Goal: Check status: Check status

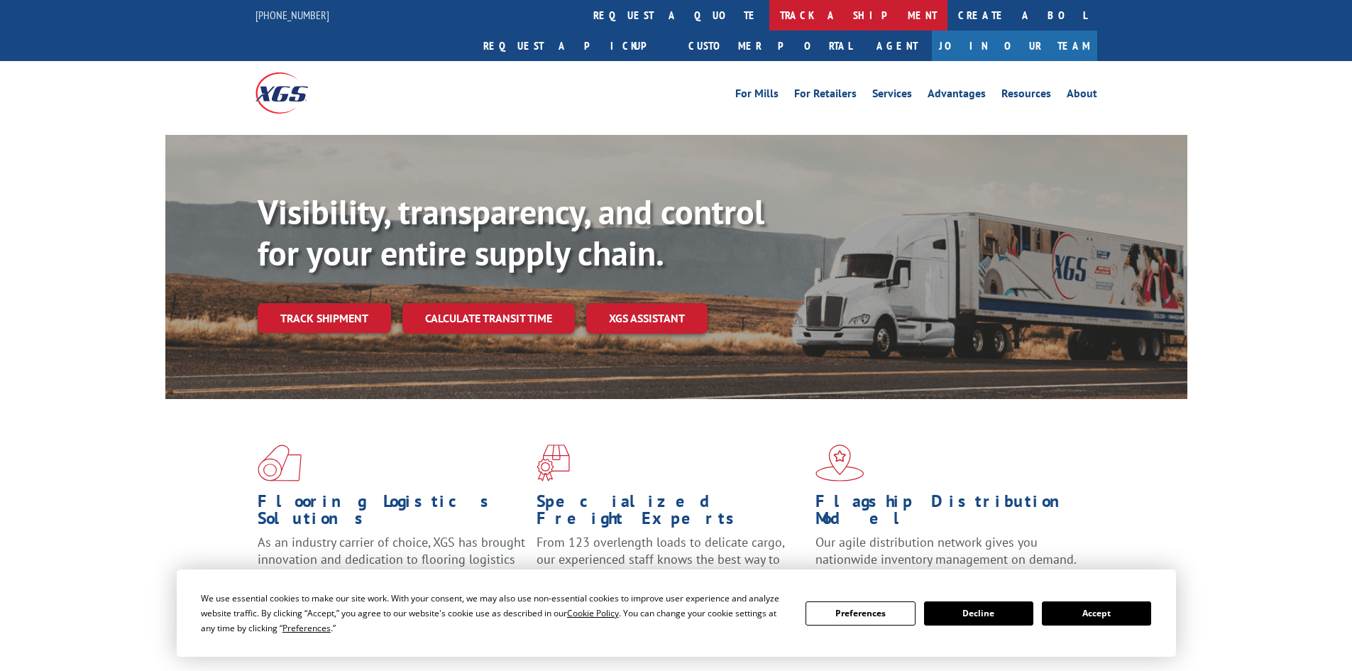
click at [769, 11] on link "track a shipment" at bounding box center [858, 15] width 178 height 31
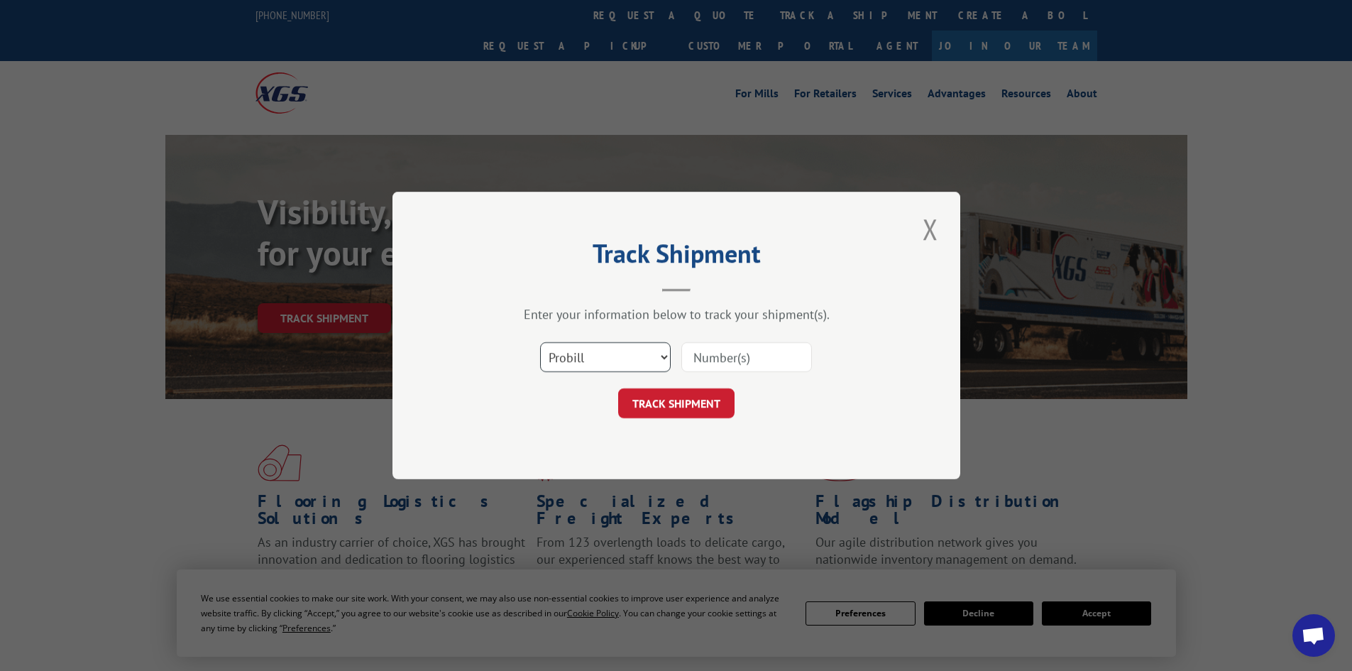
drag, startPoint x: 612, startPoint y: 345, endPoint x: 609, endPoint y: 358, distance: 13.8
click at [611, 346] on select "Select category... Probill BOL PO" at bounding box center [605, 357] width 131 height 30
select select "bol"
click at [540, 342] on select "Select category... Probill BOL PO" at bounding box center [605, 357] width 131 height 30
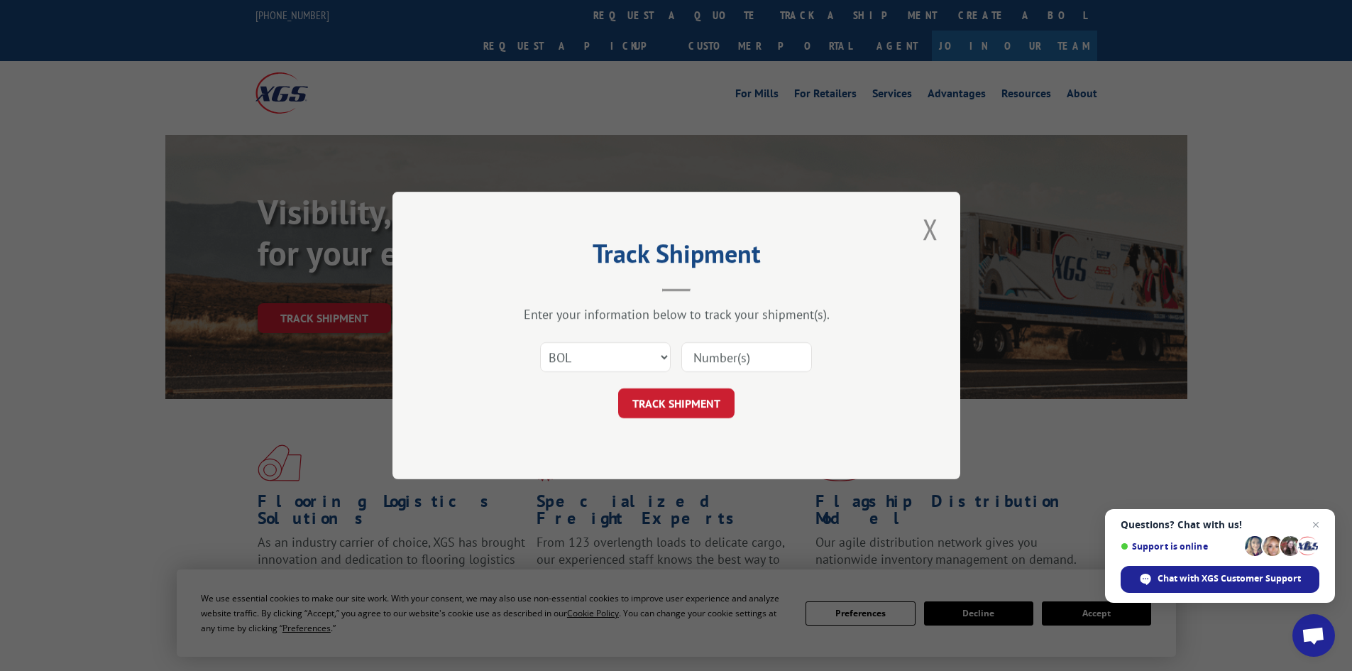
click at [739, 361] on input at bounding box center [746, 357] width 131 height 30
paste input "5953565"
type input "5953565"
click button "TRACK SHIPMENT" at bounding box center [676, 403] width 116 height 30
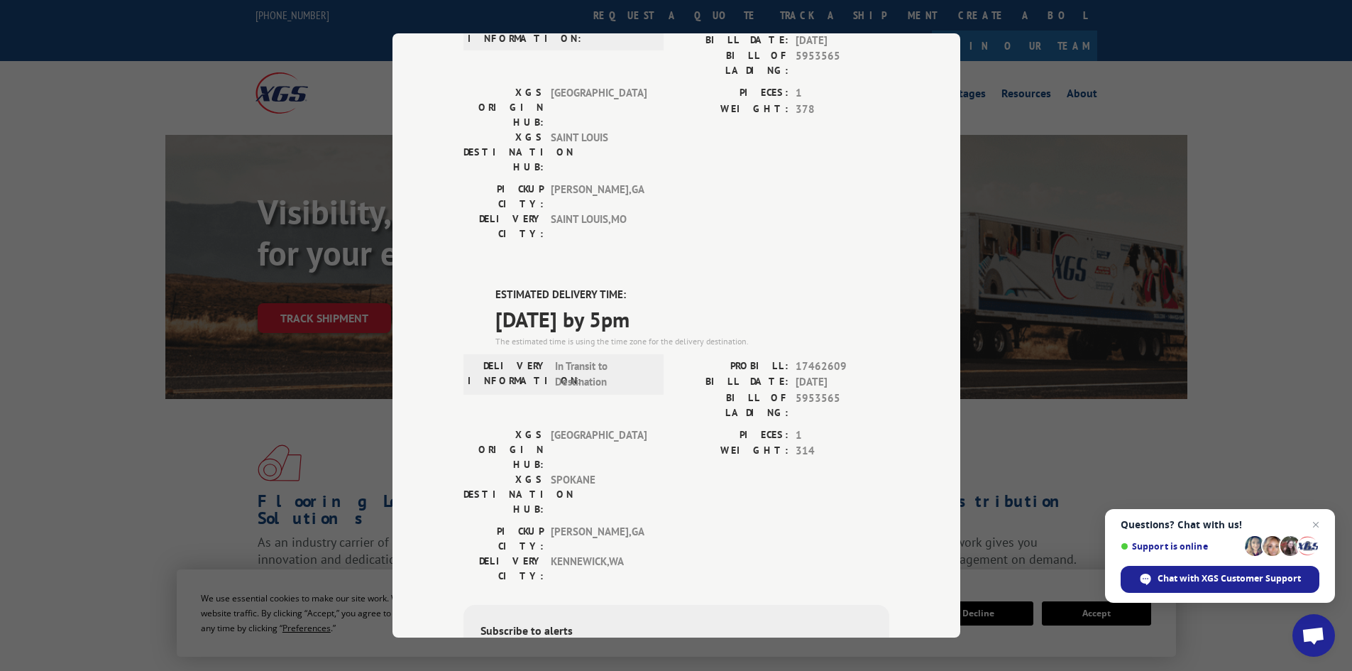
scroll to position [263, 0]
